Goal: Task Accomplishment & Management: Use online tool/utility

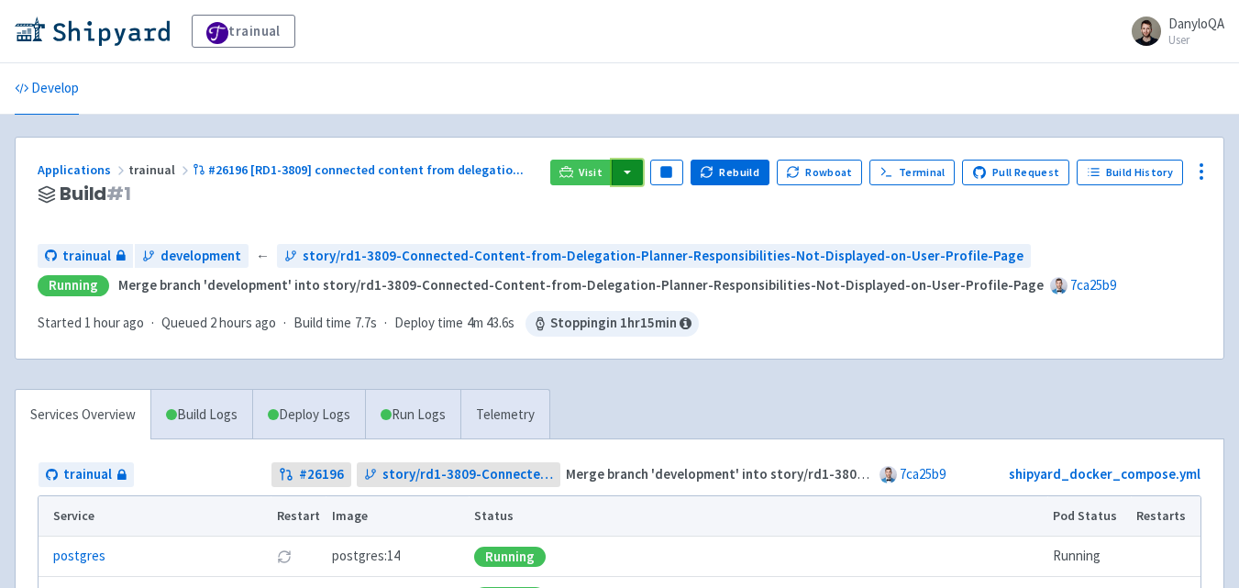
click at [636, 164] on button "button" at bounding box center [627, 173] width 31 height 26
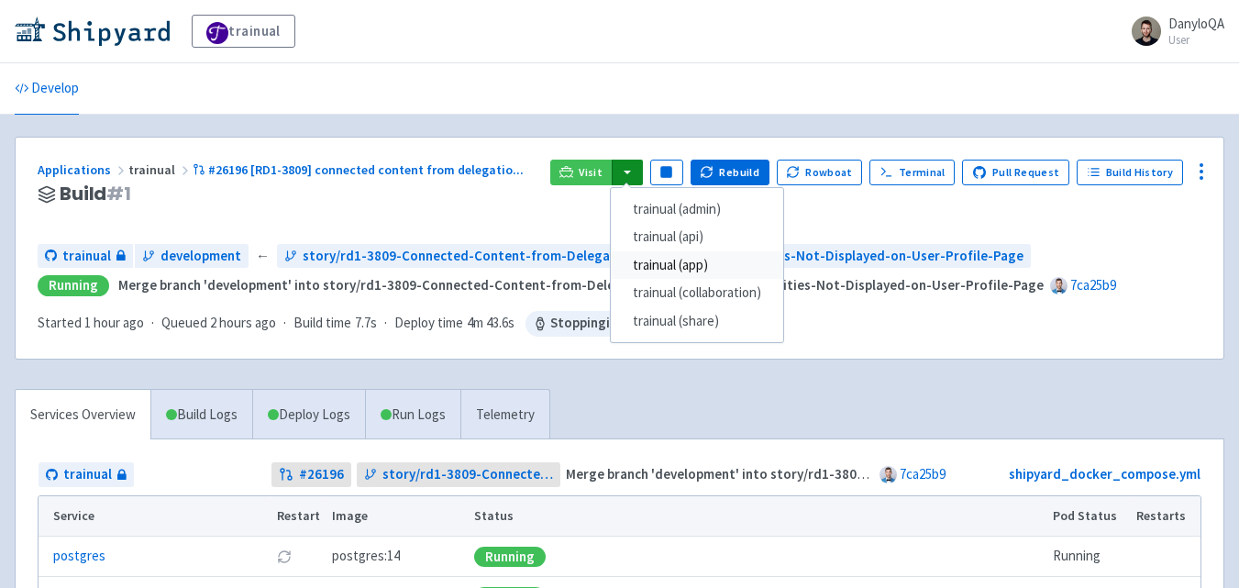
click at [692, 270] on link "trainual (app)" at bounding box center [697, 265] width 172 height 28
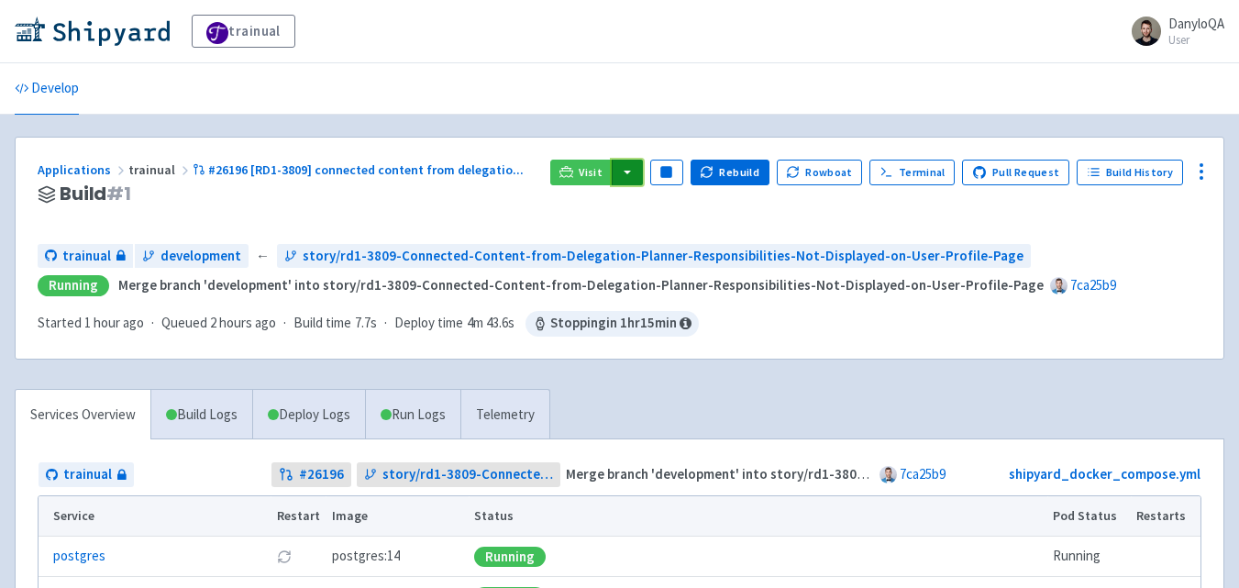
click at [632, 176] on button "button" at bounding box center [627, 173] width 31 height 26
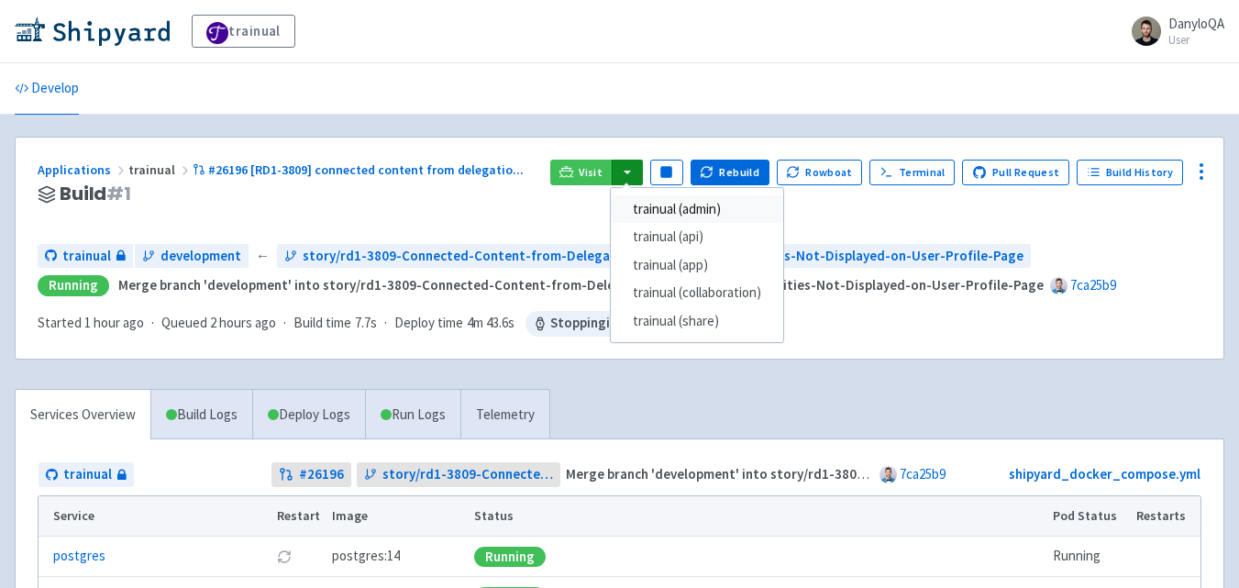
click at [694, 211] on link "trainual (admin)" at bounding box center [697, 209] width 172 height 28
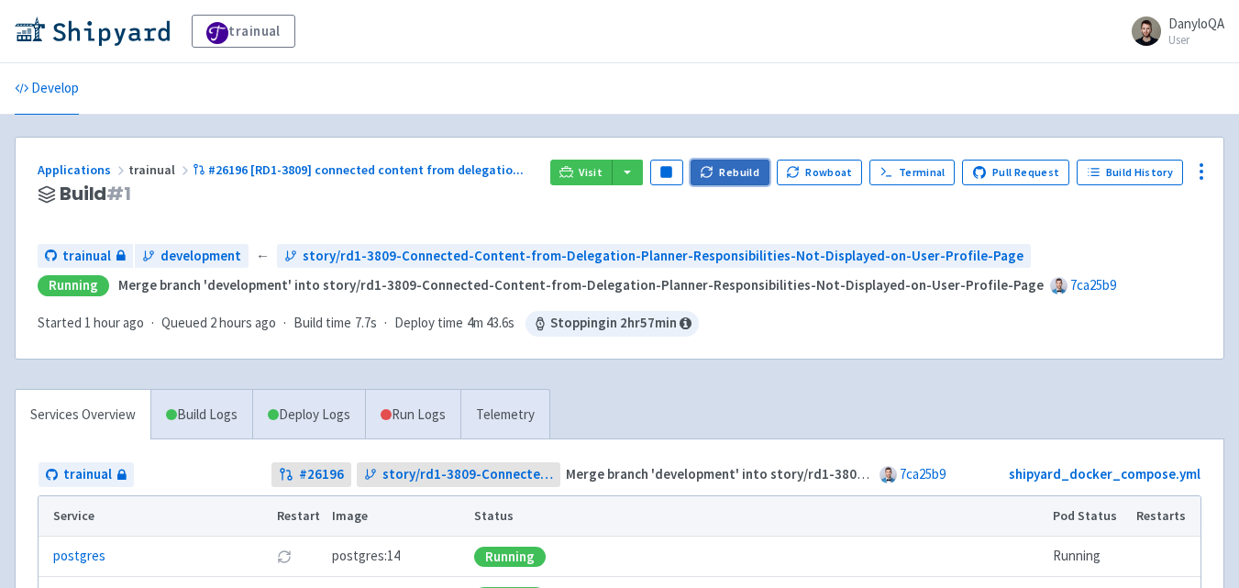
click at [744, 165] on button "Rebuild" at bounding box center [729, 173] width 79 height 26
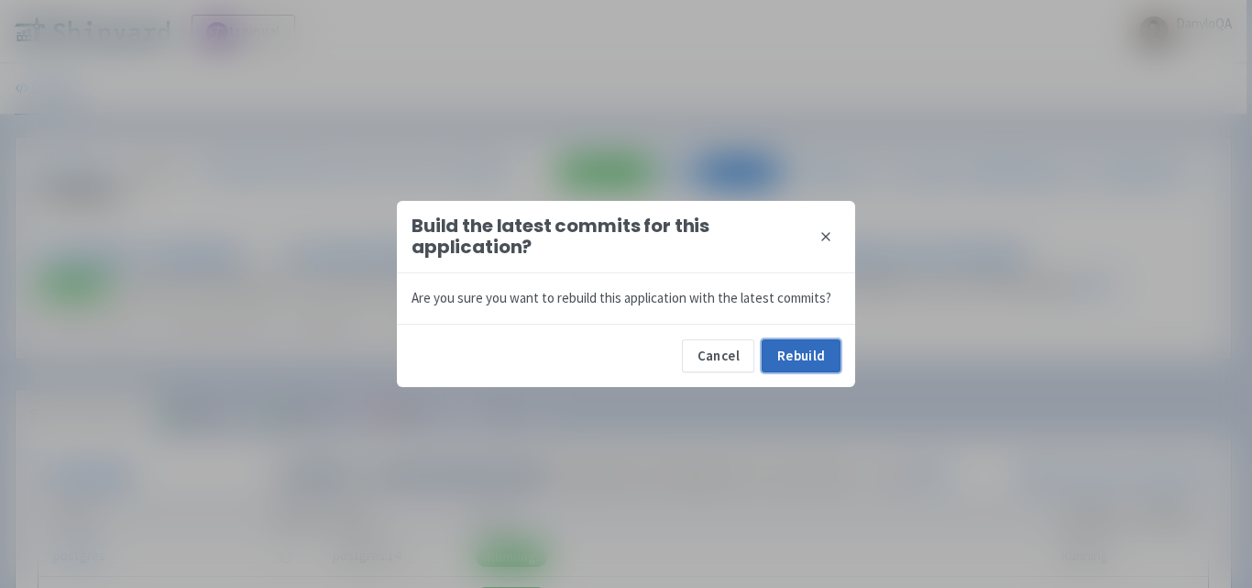
click at [782, 354] on button "Rebuild" at bounding box center [801, 355] width 79 height 33
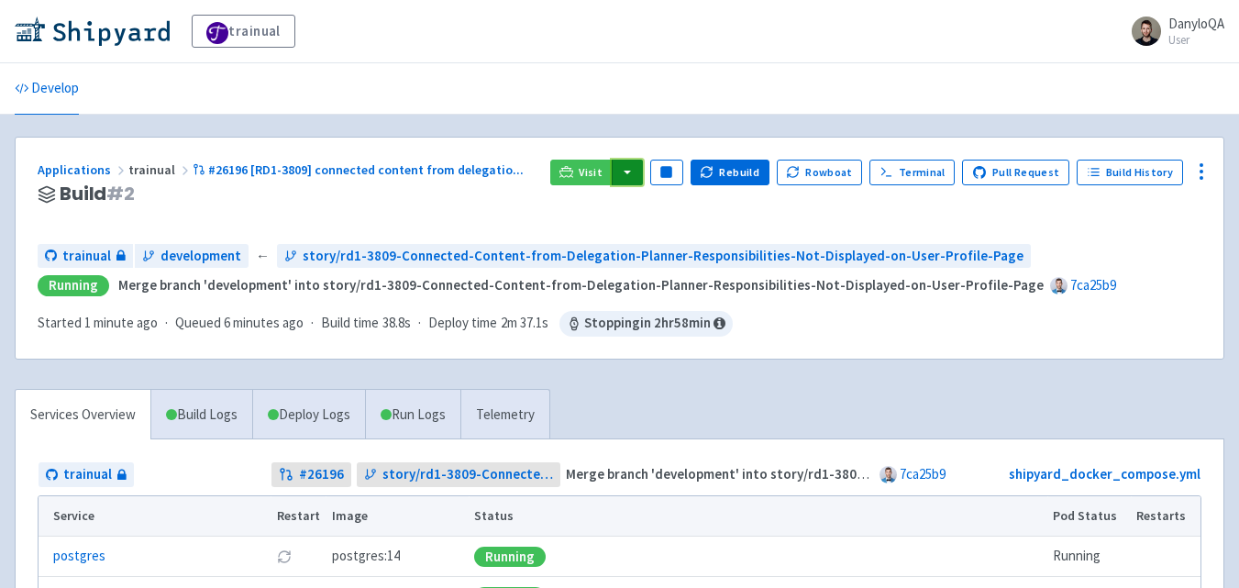
click at [634, 177] on button "button" at bounding box center [627, 173] width 31 height 26
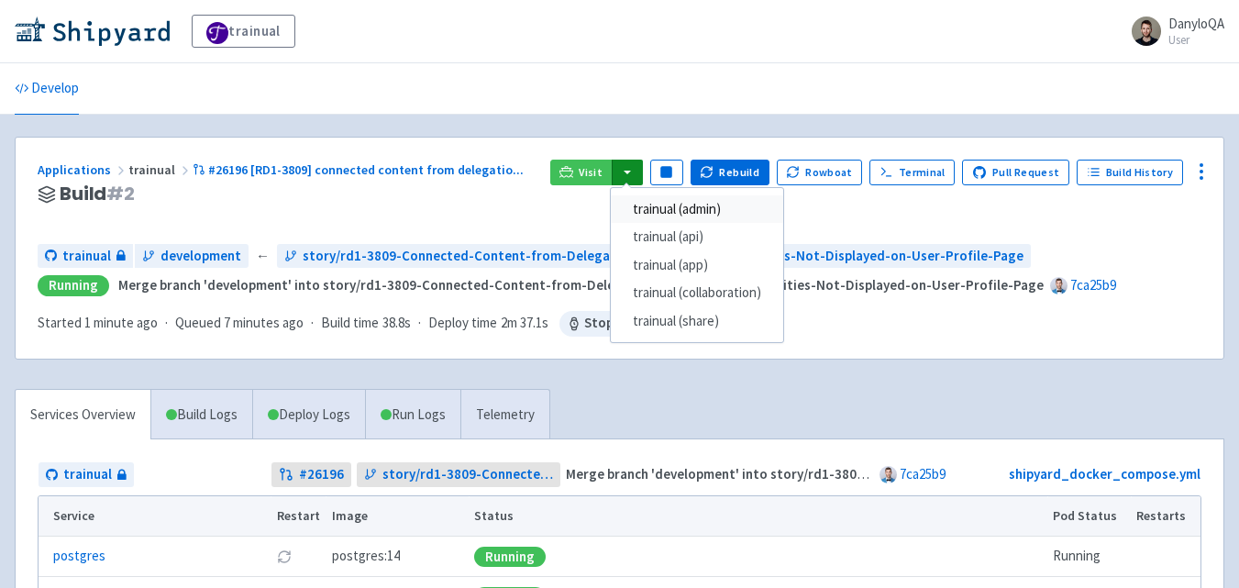
click at [690, 209] on link "trainual (admin)" at bounding box center [697, 209] width 172 height 28
